Goal: Find specific page/section: Find specific page/section

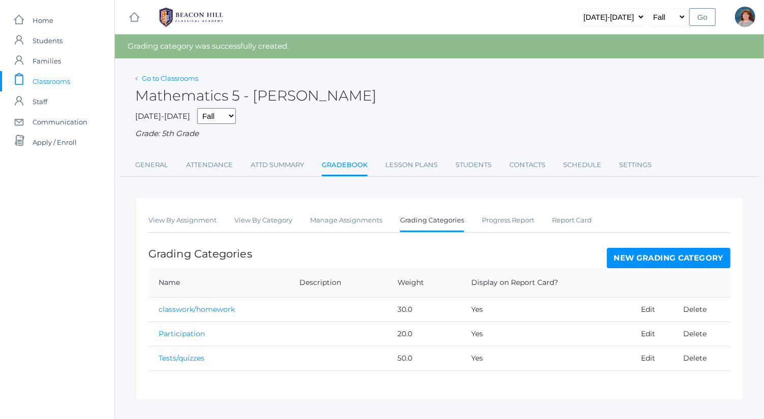
click at [181, 79] on link "Go to Classrooms" at bounding box center [170, 78] width 56 height 8
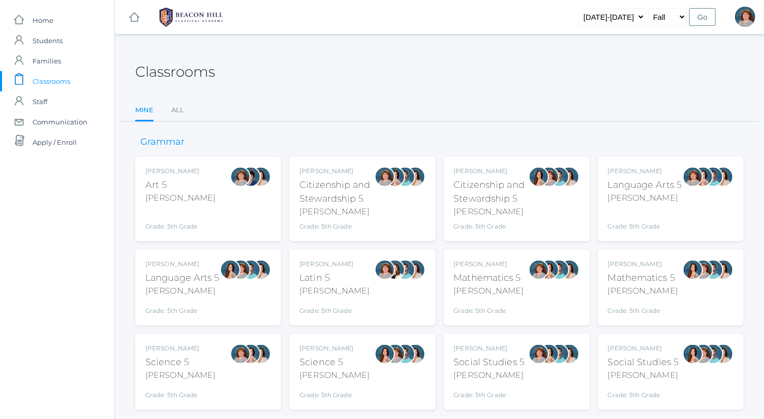
click at [641, 205] on div "Sarah Bence Language Arts 5 Bence Grade: 5th Grade 05LA" at bounding box center [645, 199] width 74 height 65
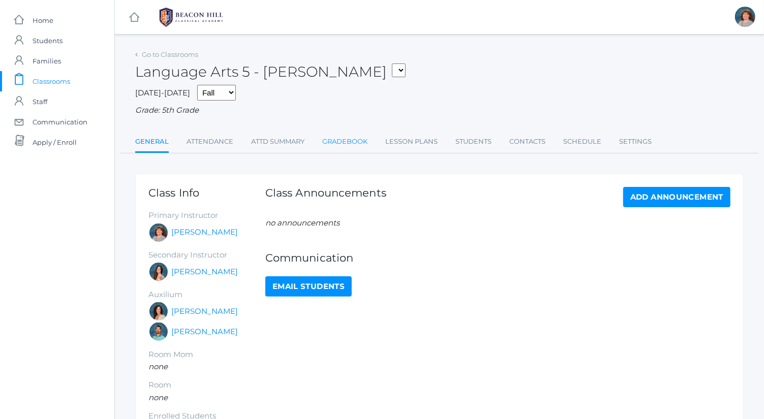
click at [346, 135] on link "Gradebook" at bounding box center [344, 142] width 45 height 20
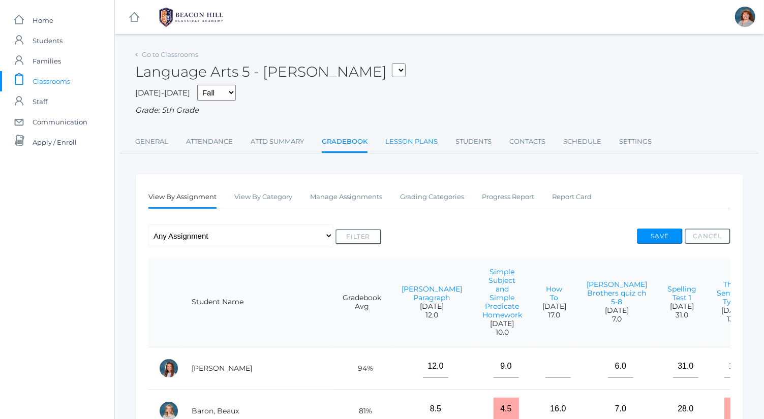
click at [412, 140] on link "Lesson Plans" at bounding box center [411, 142] width 52 height 20
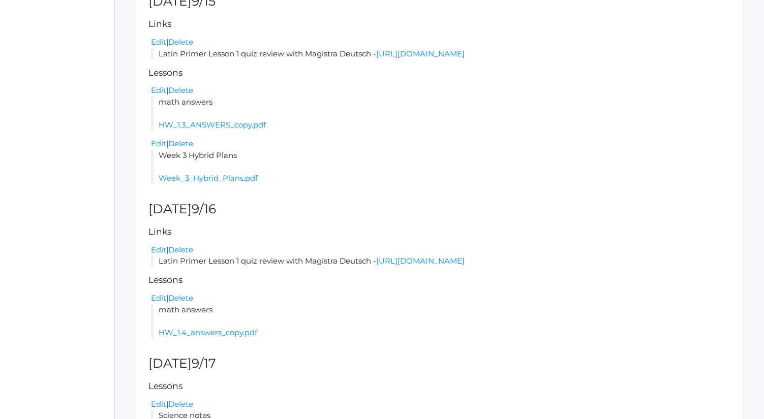
scroll to position [269, 0]
click at [240, 331] on link "HW_1.4_answers_copy.pdf" at bounding box center [208, 332] width 99 height 10
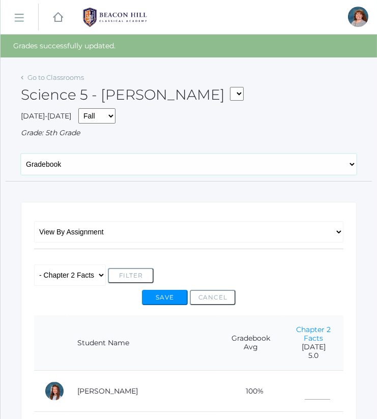
click at [140, 168] on select "General Attendance Attd Summary Gradebook Lesson Plans Students Contacts Schedu…" at bounding box center [188, 163] width 335 height 21
select select "/classrooms/1963/lesson_plans?term=1"
click at [21, 153] on select "General Attendance Attd Summary Gradebook Lesson Plans Students Contacts Schedu…" at bounding box center [188, 163] width 335 height 21
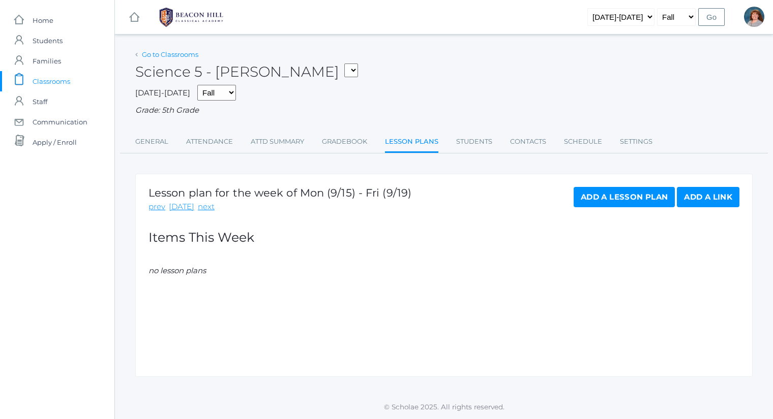
click at [169, 52] on link "Go to Classrooms" at bounding box center [170, 54] width 56 height 8
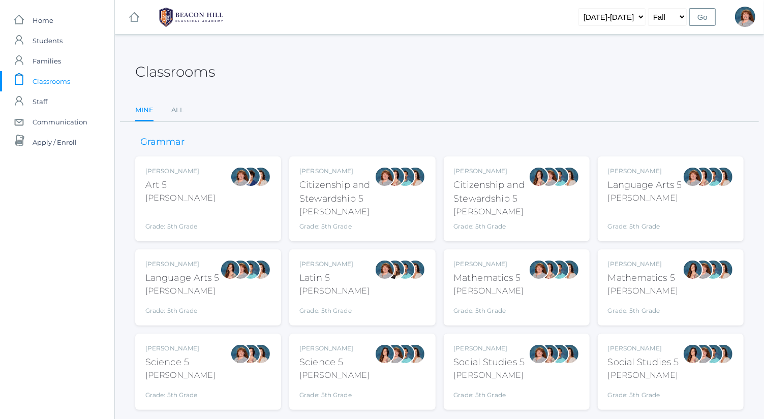
click at [376, 225] on div "Grade: 5th Grade" at bounding box center [645, 219] width 74 height 23
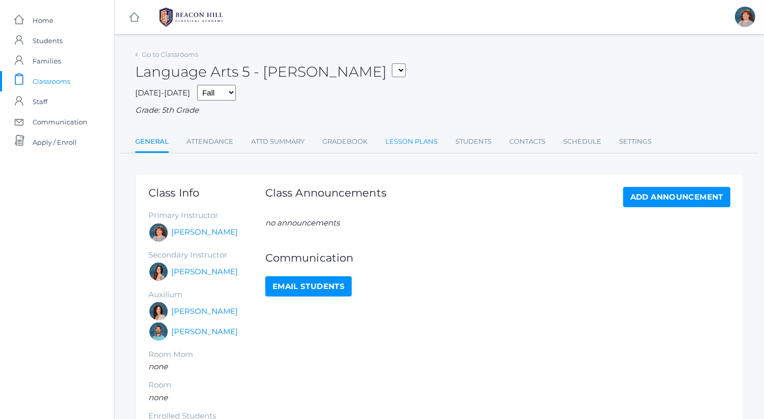
click at [415, 134] on link "Lesson Plans" at bounding box center [411, 142] width 52 height 20
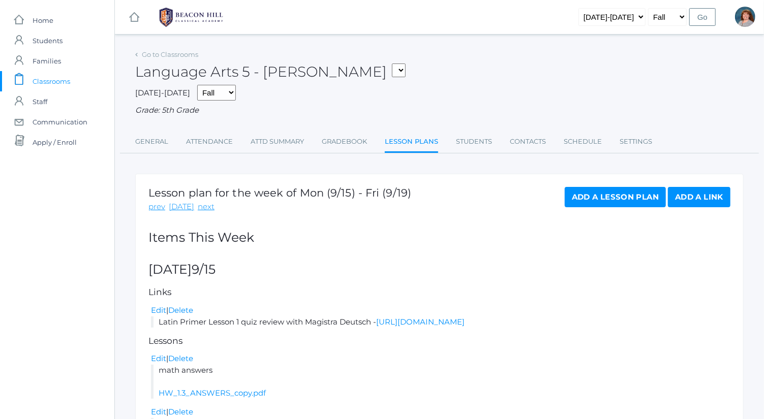
scroll to position [230, 0]
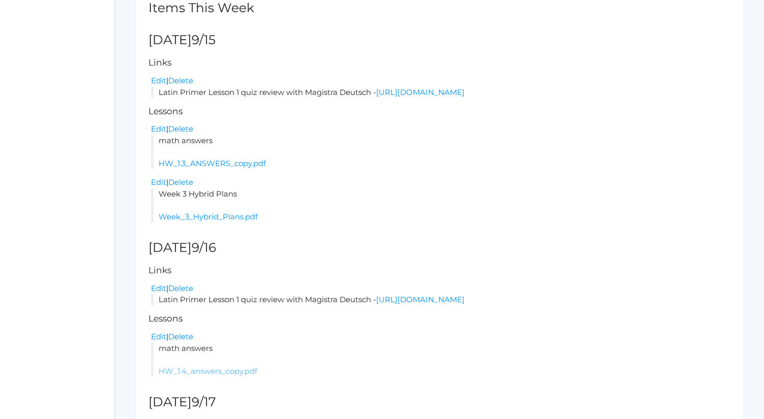
click at [250, 370] on link "HW_1.4_answers_copy.pdf" at bounding box center [208, 371] width 99 height 10
